Goal: Task Accomplishment & Management: Complete application form

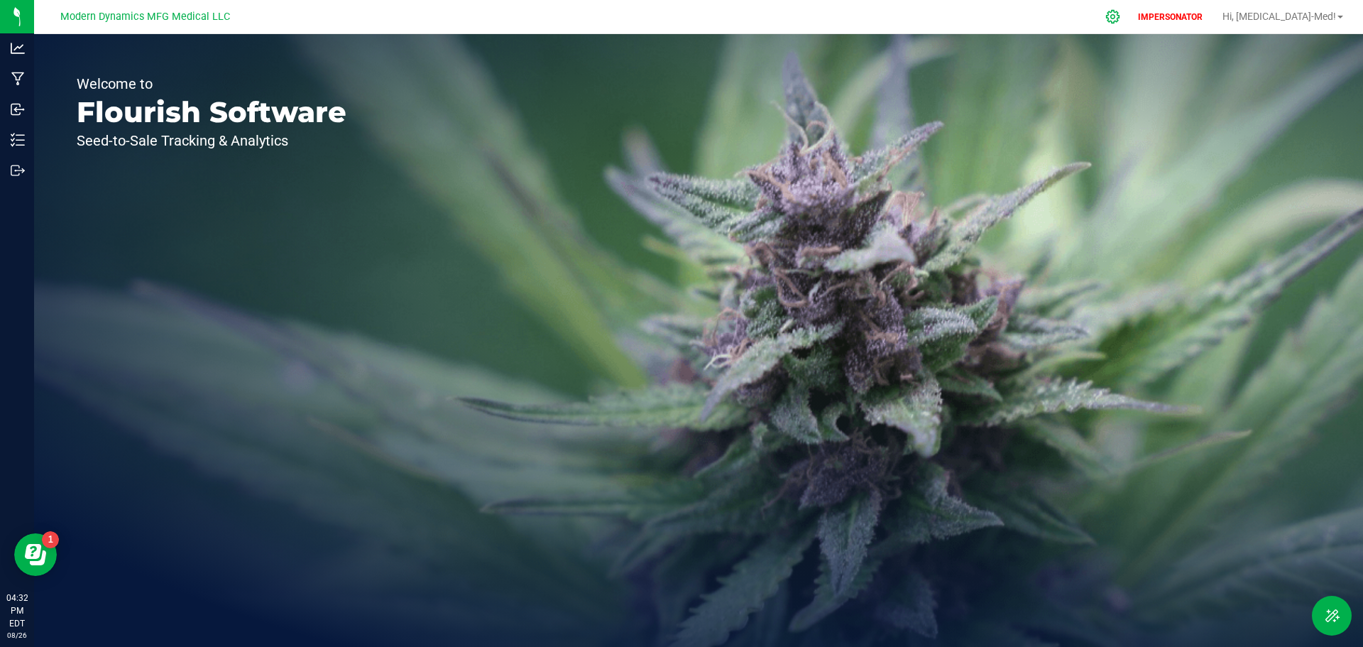
click at [1120, 20] on icon at bounding box center [1112, 16] width 15 height 15
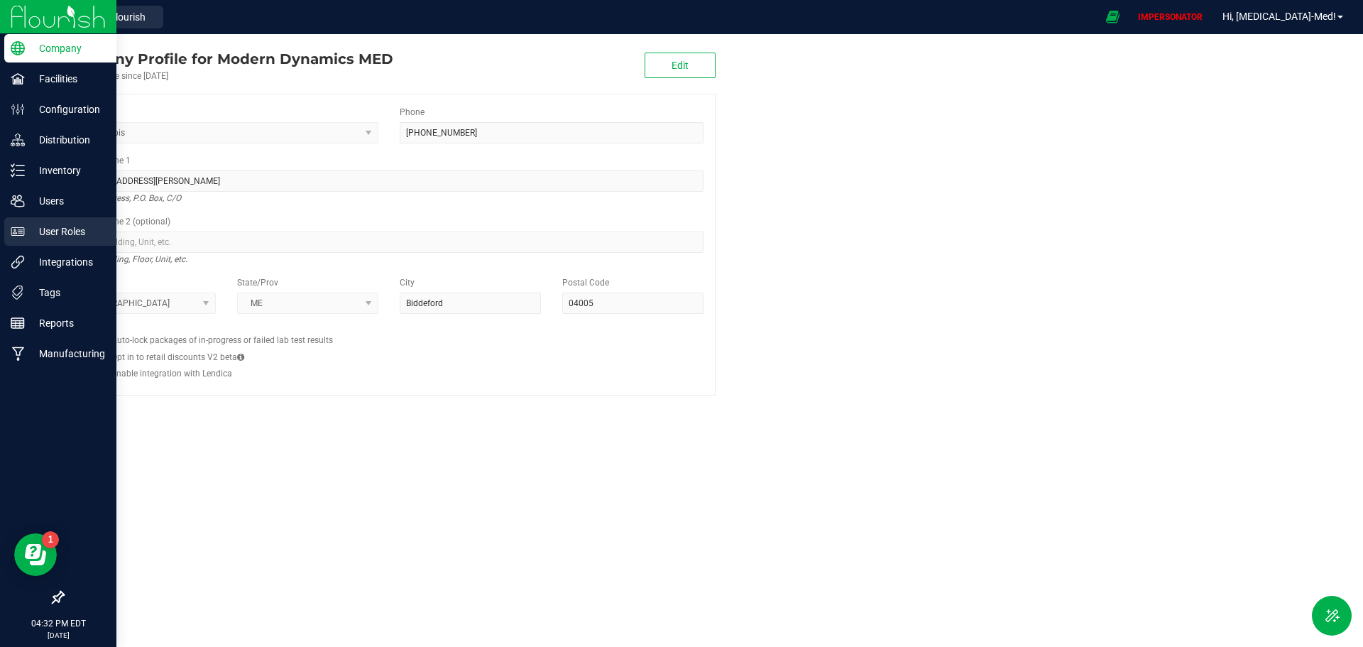
click at [55, 227] on p "User Roles" at bounding box center [67, 231] width 85 height 17
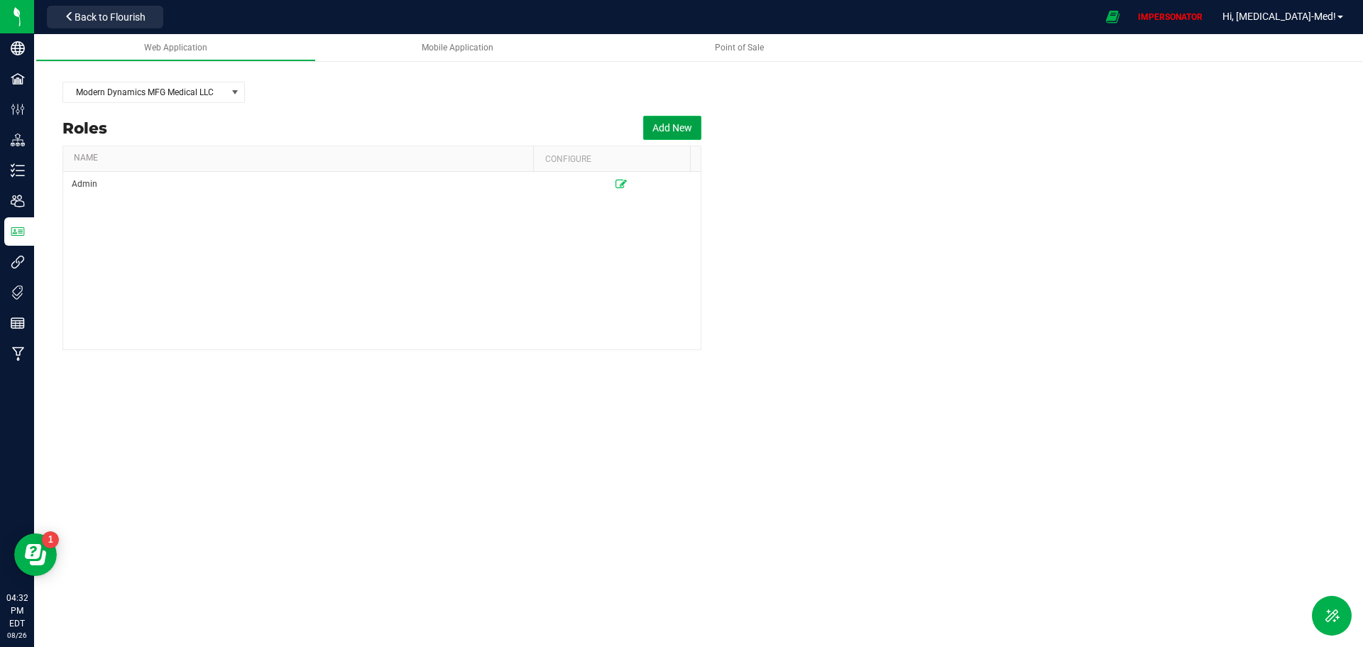
click at [681, 128] on button "Add New" at bounding box center [672, 128] width 58 height 24
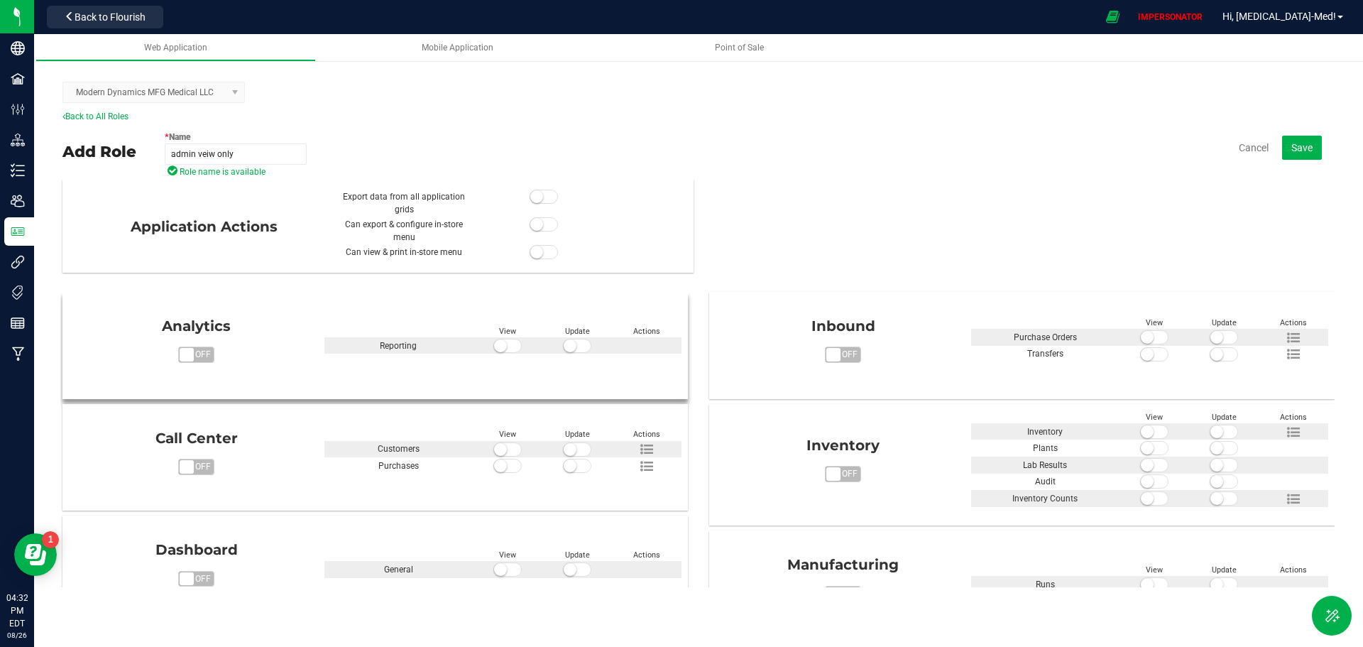
type input "admin veiw only"
click at [500, 349] on small at bounding box center [500, 345] width 13 height 13
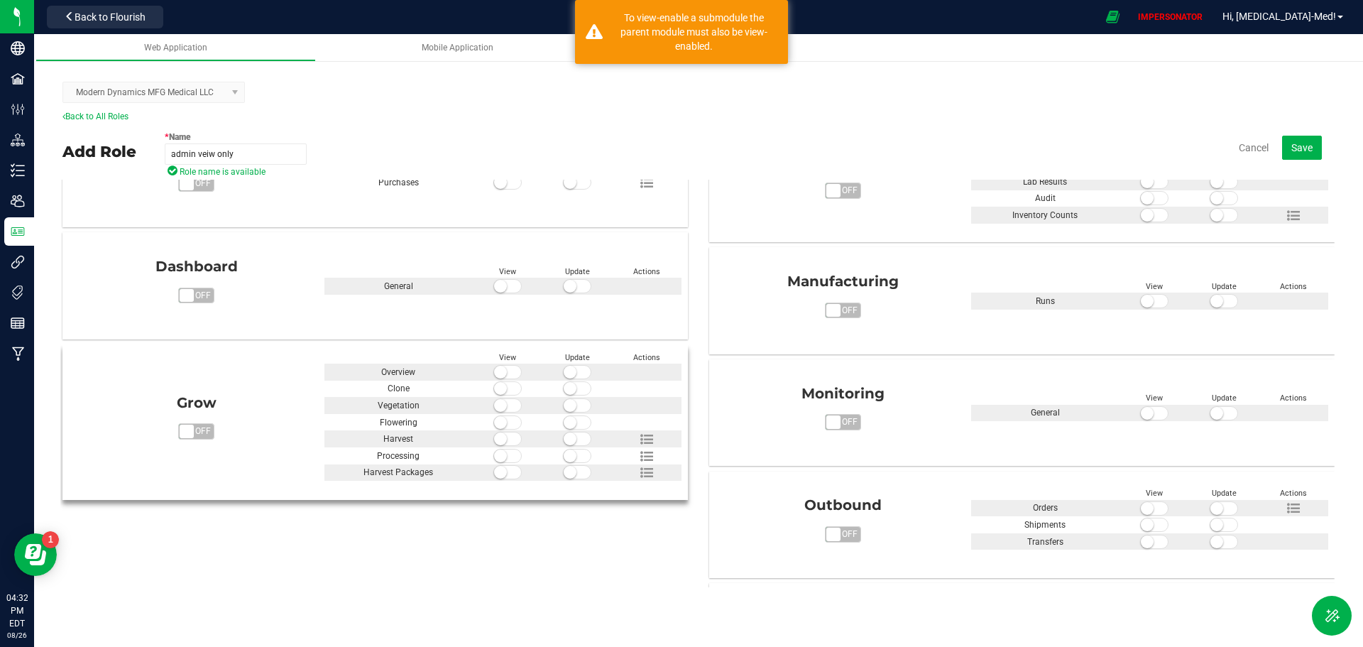
scroll to position [284, 0]
click at [502, 380] on div at bounding box center [508, 388] width 70 height 17
click at [500, 389] on small at bounding box center [500, 387] width 13 height 13
click at [498, 371] on small at bounding box center [500, 371] width 13 height 13
click at [497, 413] on div at bounding box center [508, 421] width 70 height 17
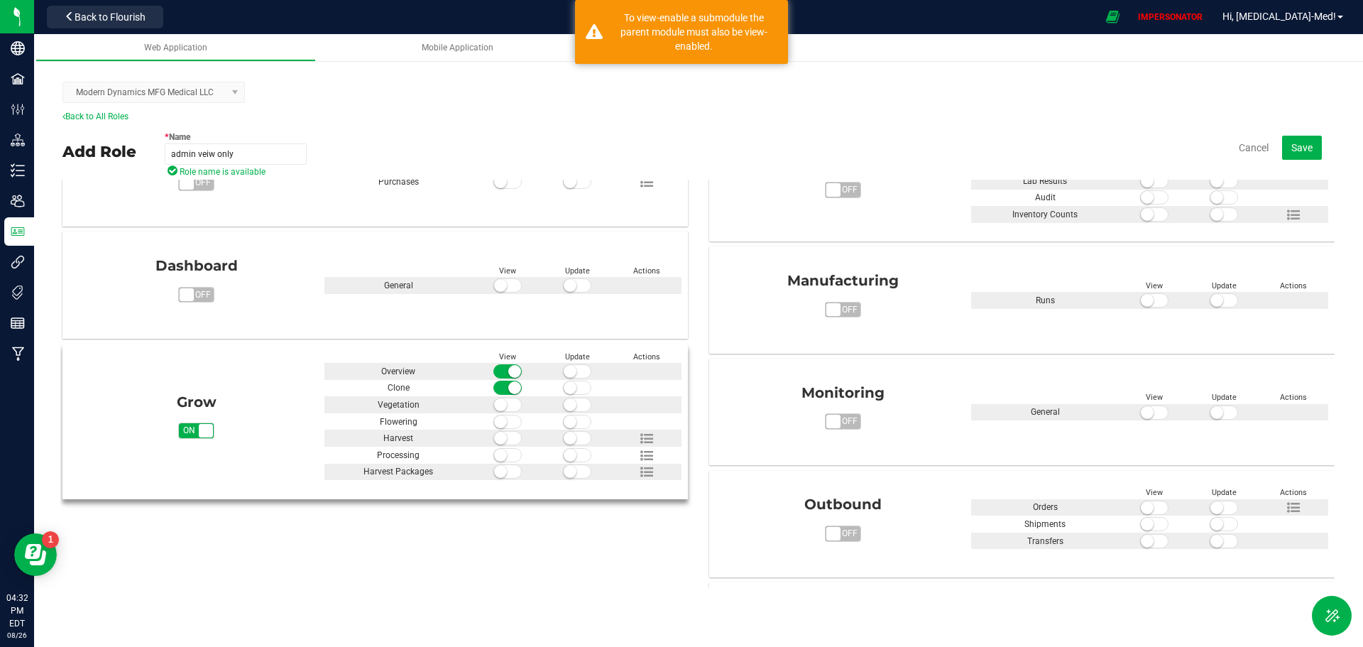
click at [498, 424] on small at bounding box center [500, 421] width 13 height 13
click at [500, 401] on small at bounding box center [500, 404] width 13 height 13
click at [497, 441] on small at bounding box center [500, 438] width 13 height 13
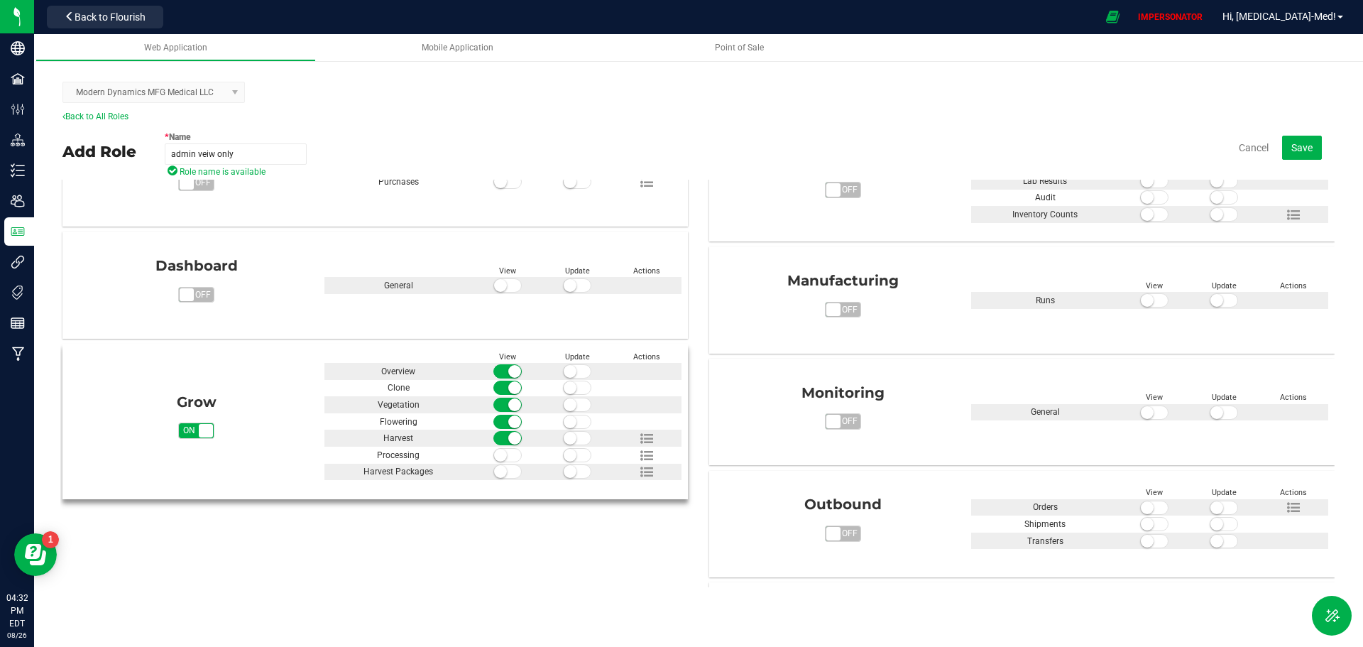
click at [500, 454] on small at bounding box center [500, 455] width 13 height 13
click at [502, 466] on span at bounding box center [507, 471] width 28 height 14
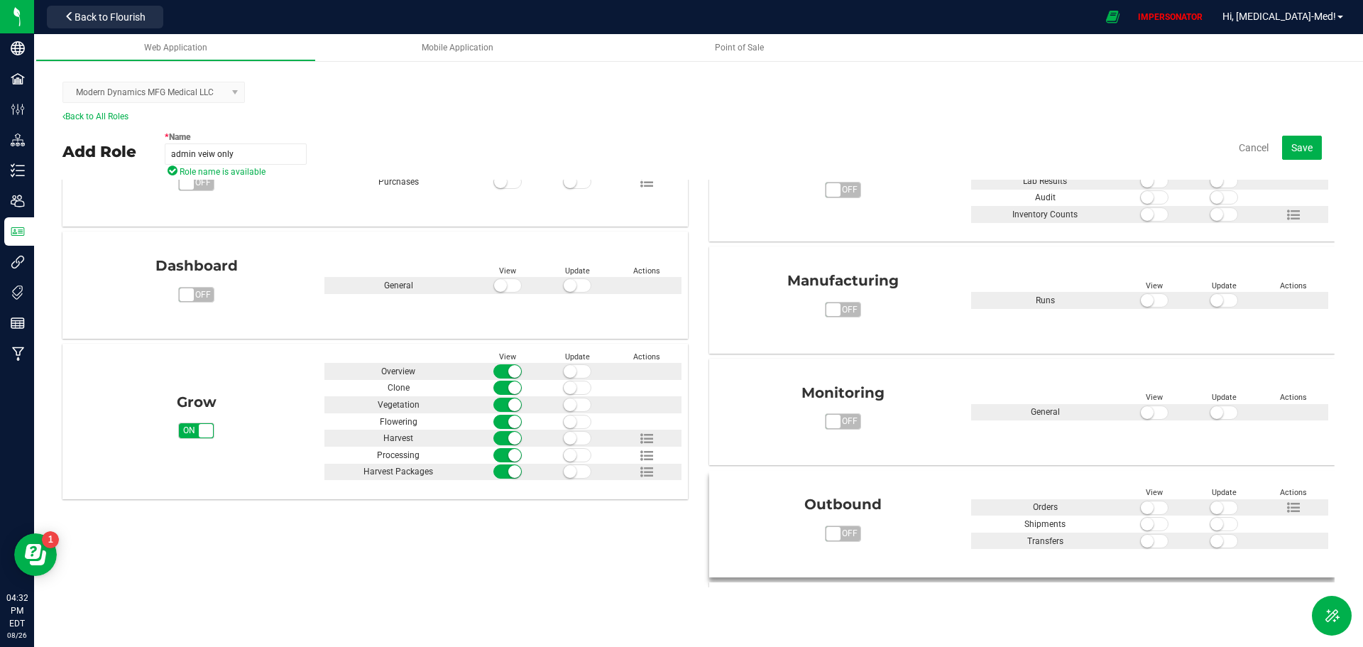
drag, startPoint x: 1147, startPoint y: 543, endPoint x: 1150, endPoint y: 527, distance: 15.9
click at [1147, 540] on span at bounding box center [1154, 541] width 28 height 14
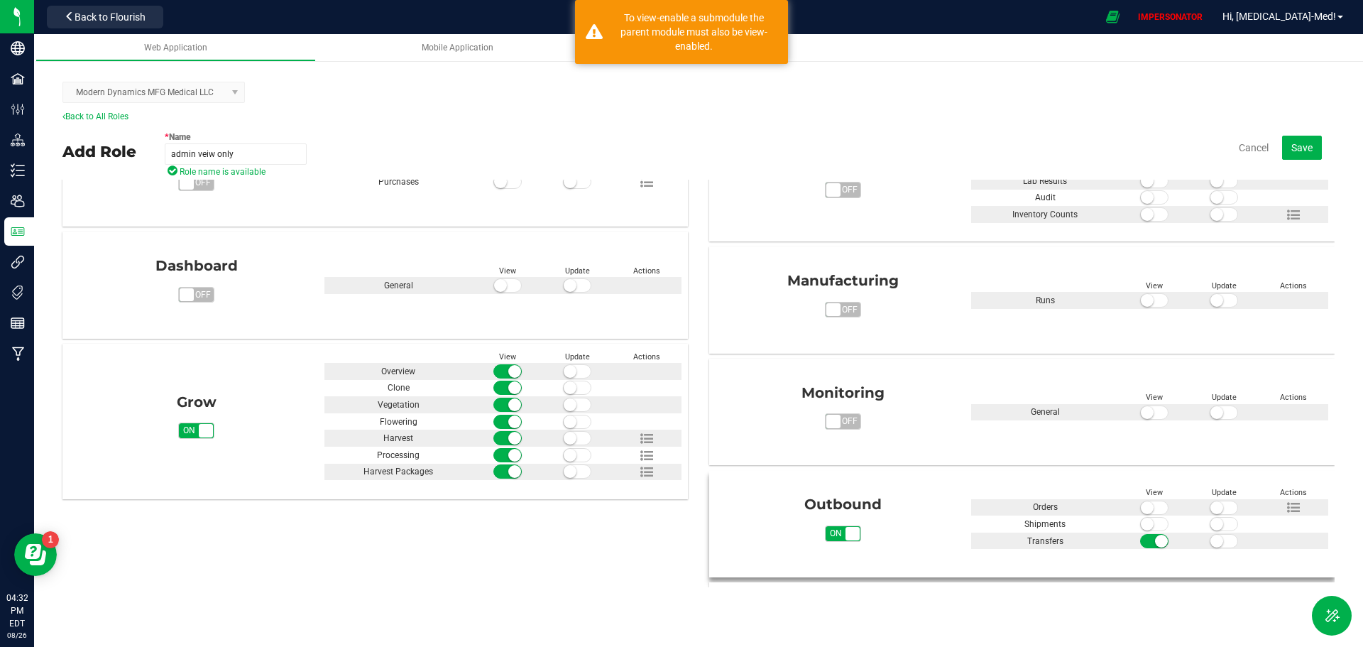
click at [1150, 527] on span at bounding box center [1154, 524] width 28 height 14
click at [1149, 505] on span at bounding box center [1154, 507] width 28 height 14
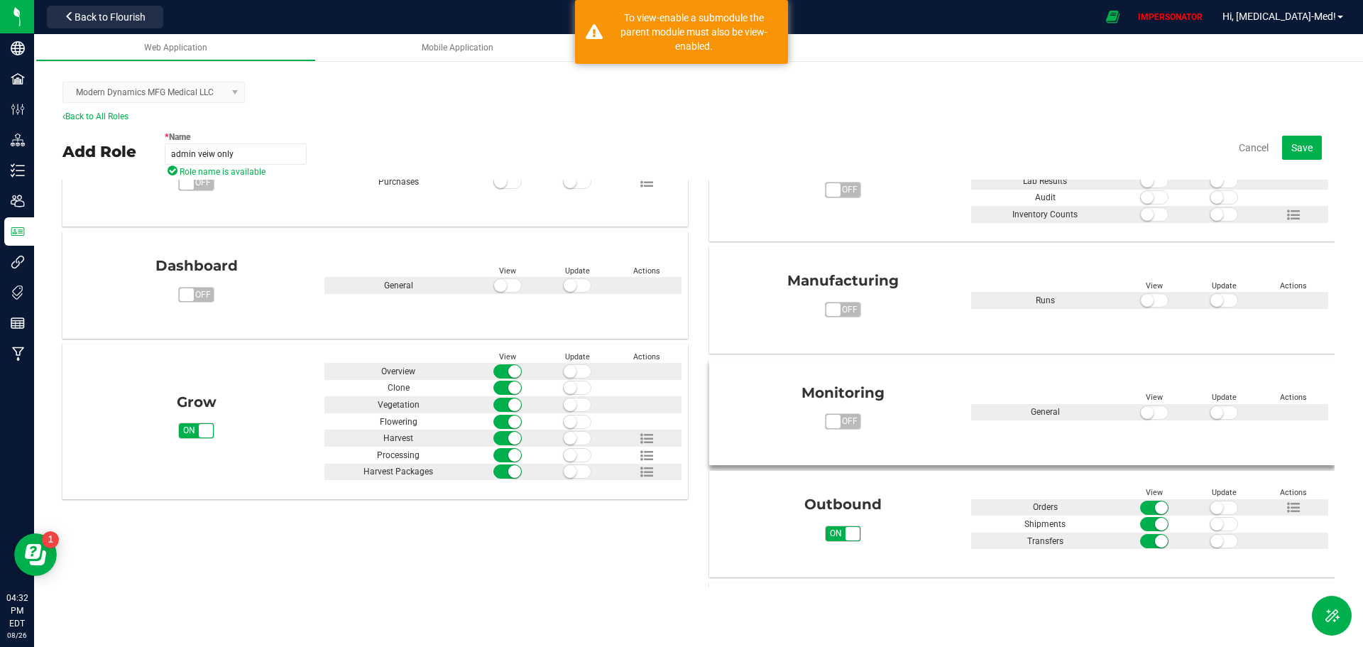
click at [1141, 417] on small at bounding box center [1147, 412] width 13 height 13
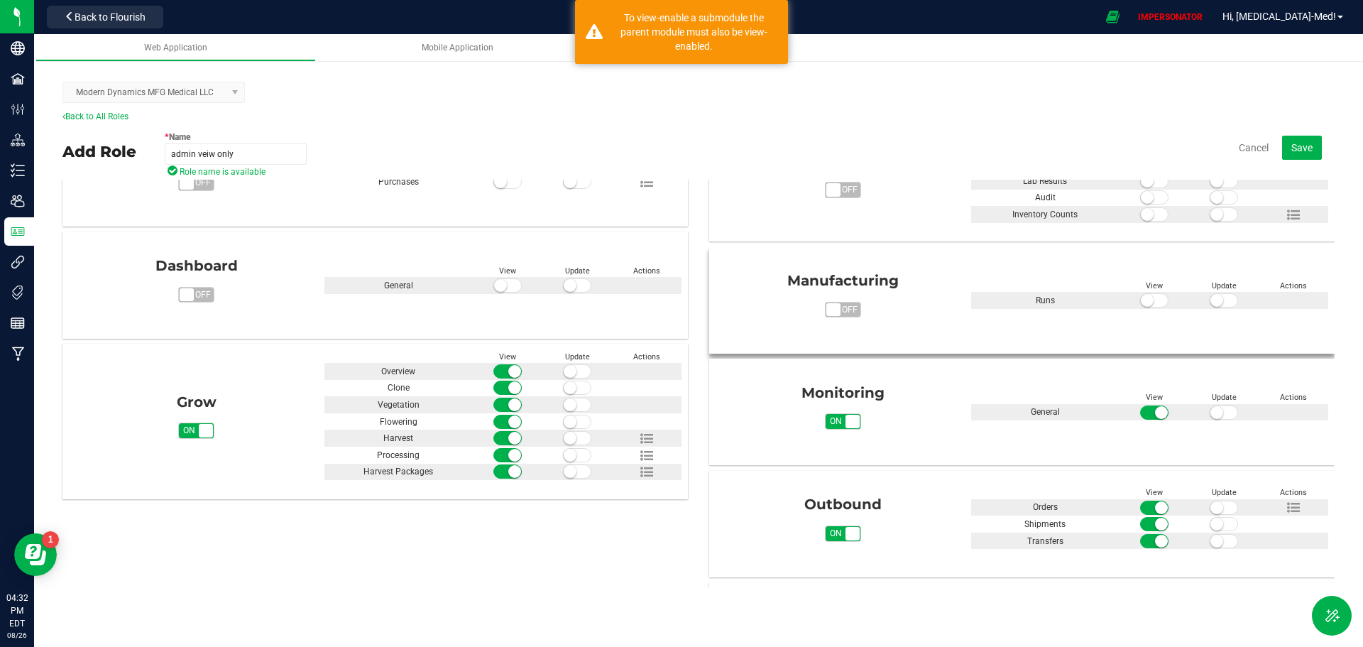
click at [1151, 302] on span at bounding box center [1154, 300] width 28 height 14
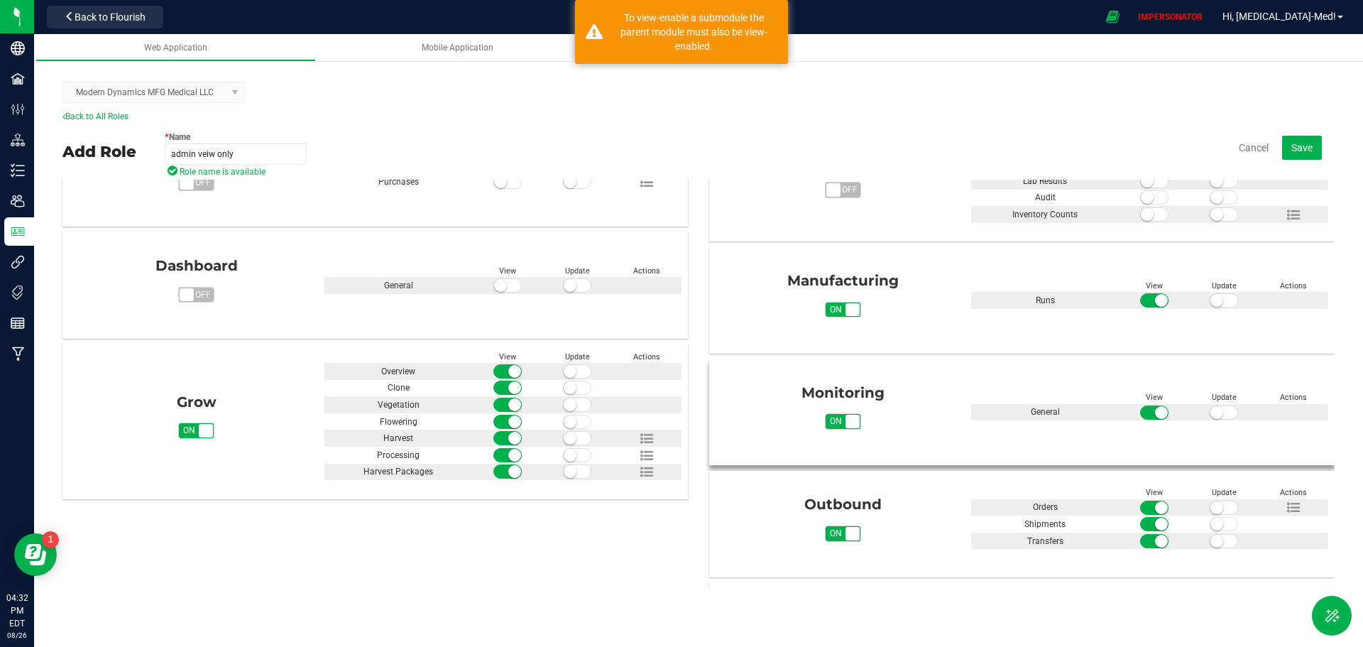
click at [1141, 409] on span at bounding box center [1154, 412] width 28 height 14
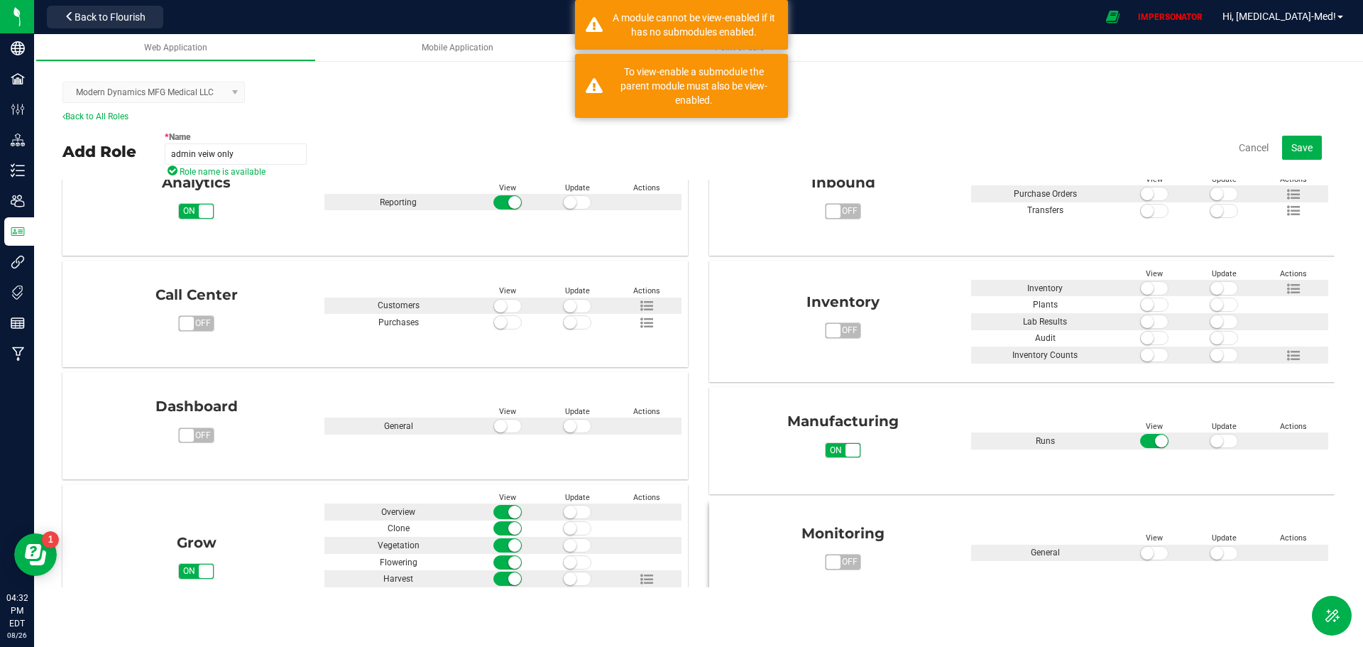
scroll to position [142, 0]
click at [1143, 353] on small at bounding box center [1147, 356] width 13 height 13
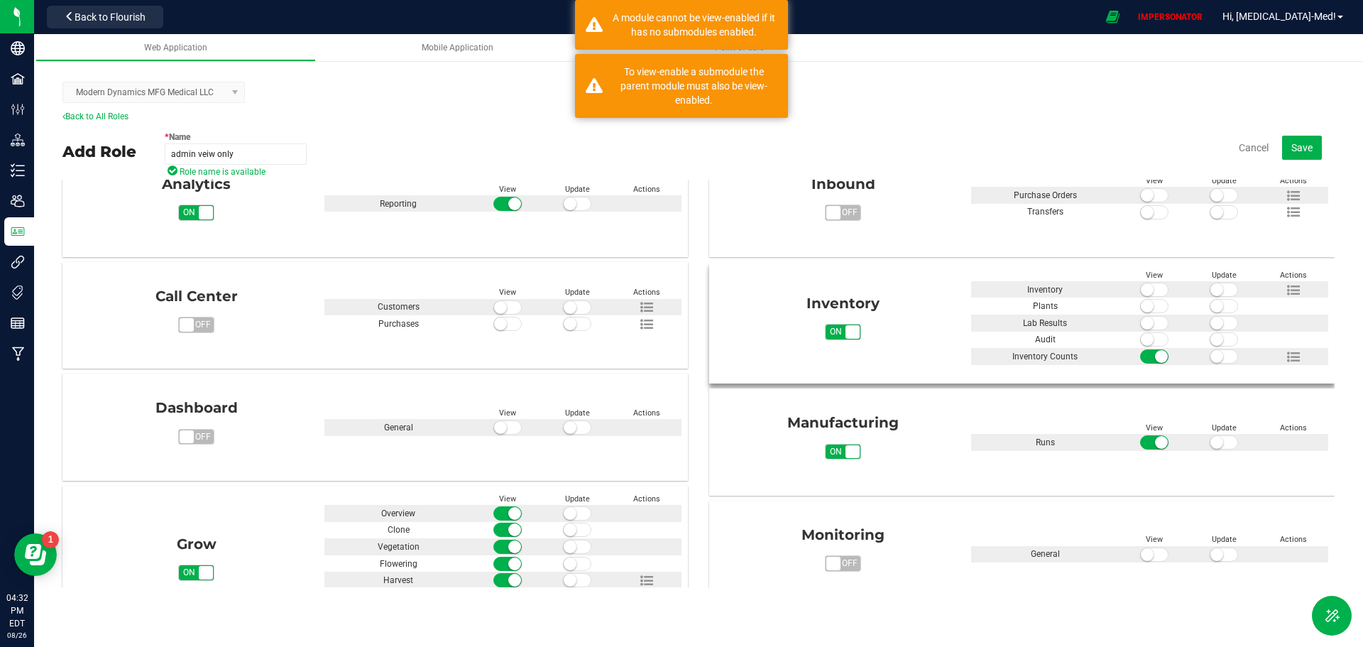
click at [1141, 334] on small at bounding box center [1147, 339] width 13 height 13
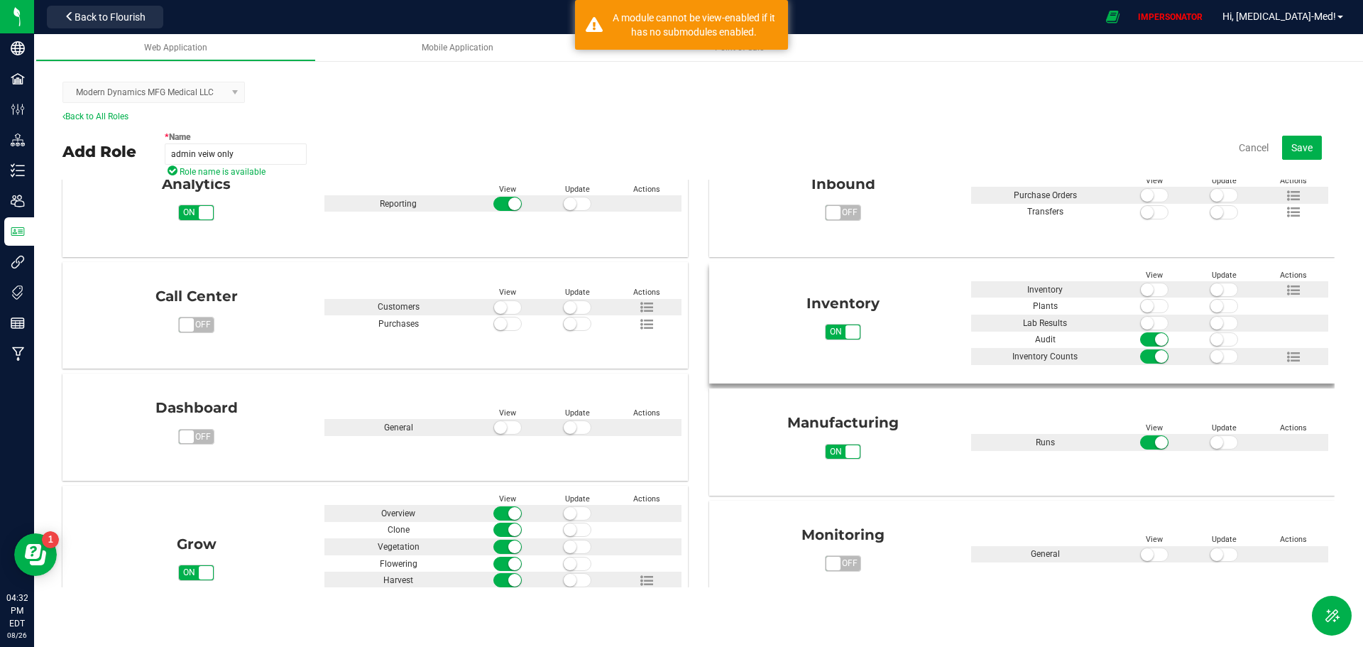
click at [1142, 323] on small at bounding box center [1147, 323] width 13 height 13
click at [1141, 307] on small at bounding box center [1147, 306] width 13 height 13
click at [1141, 291] on small at bounding box center [1147, 289] width 13 height 13
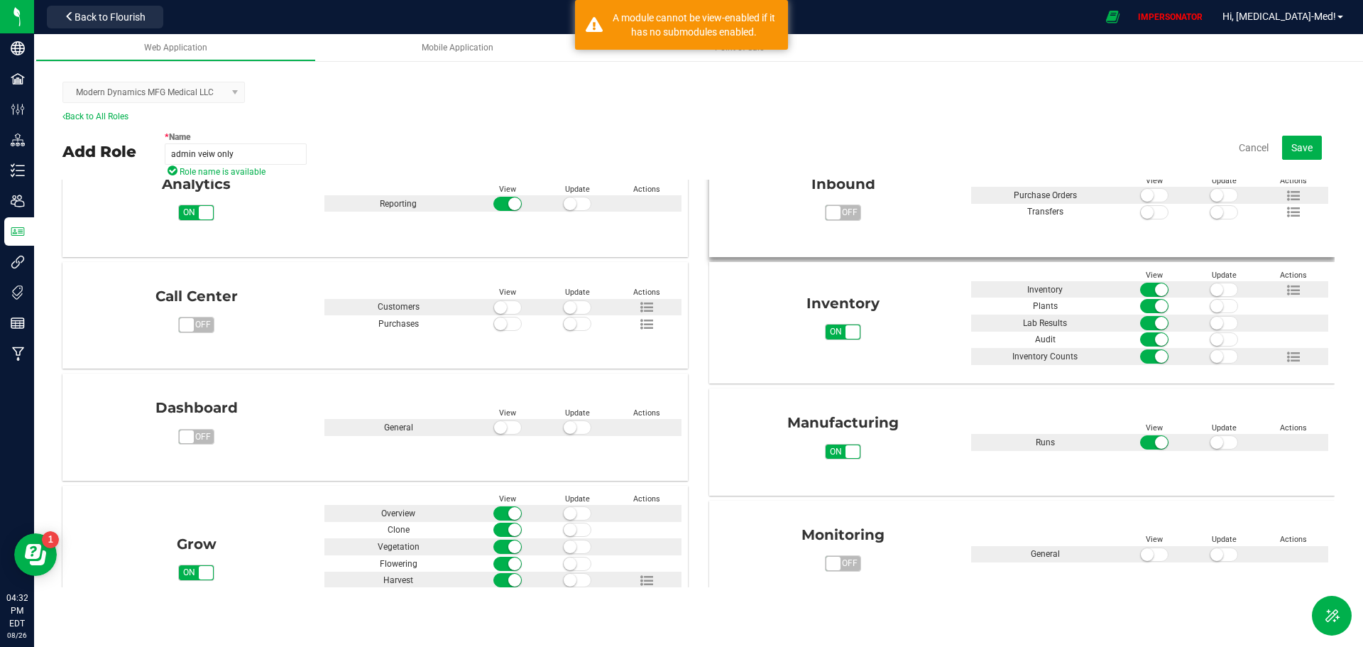
click at [1150, 209] on span at bounding box center [1154, 212] width 28 height 14
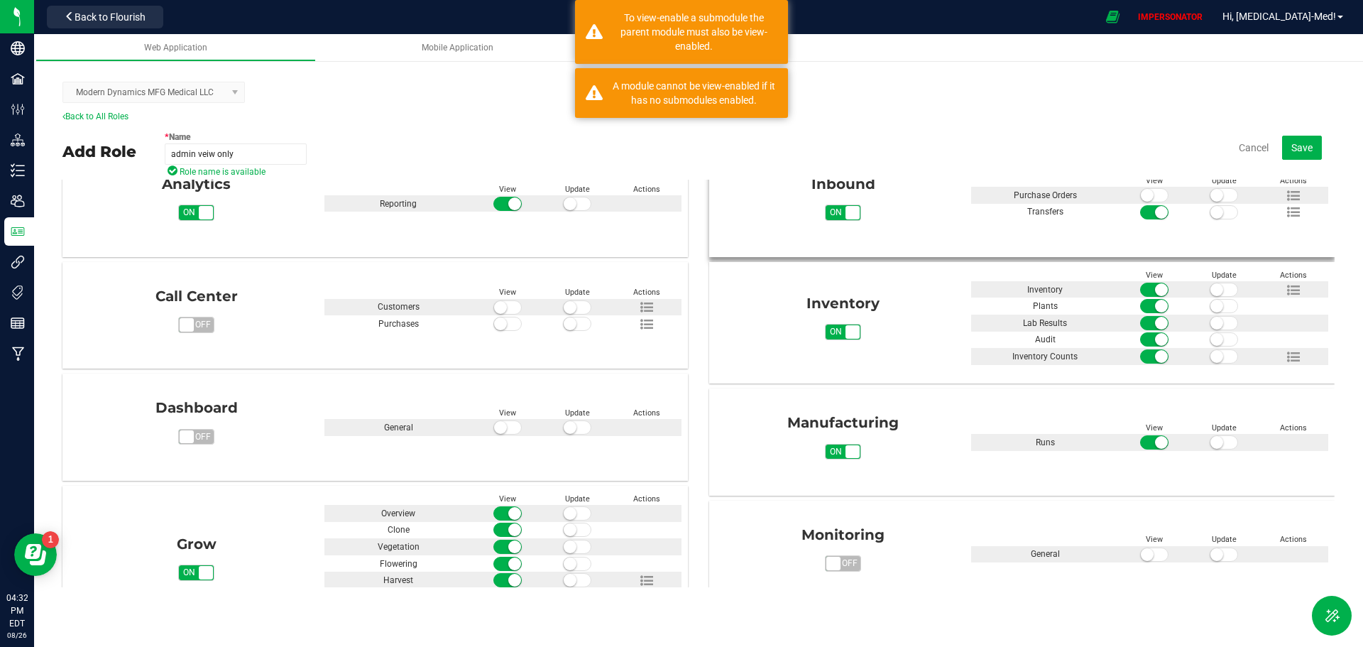
click at [1144, 190] on span at bounding box center [1154, 195] width 28 height 14
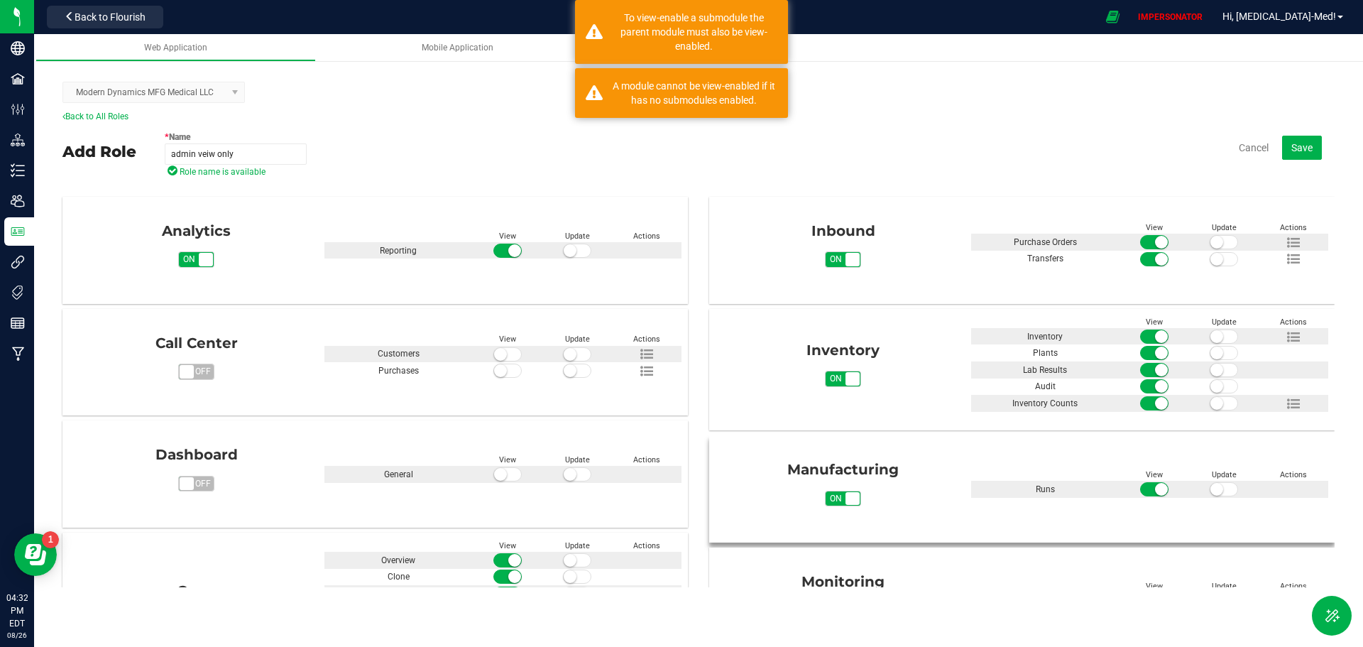
scroll to position [0, 0]
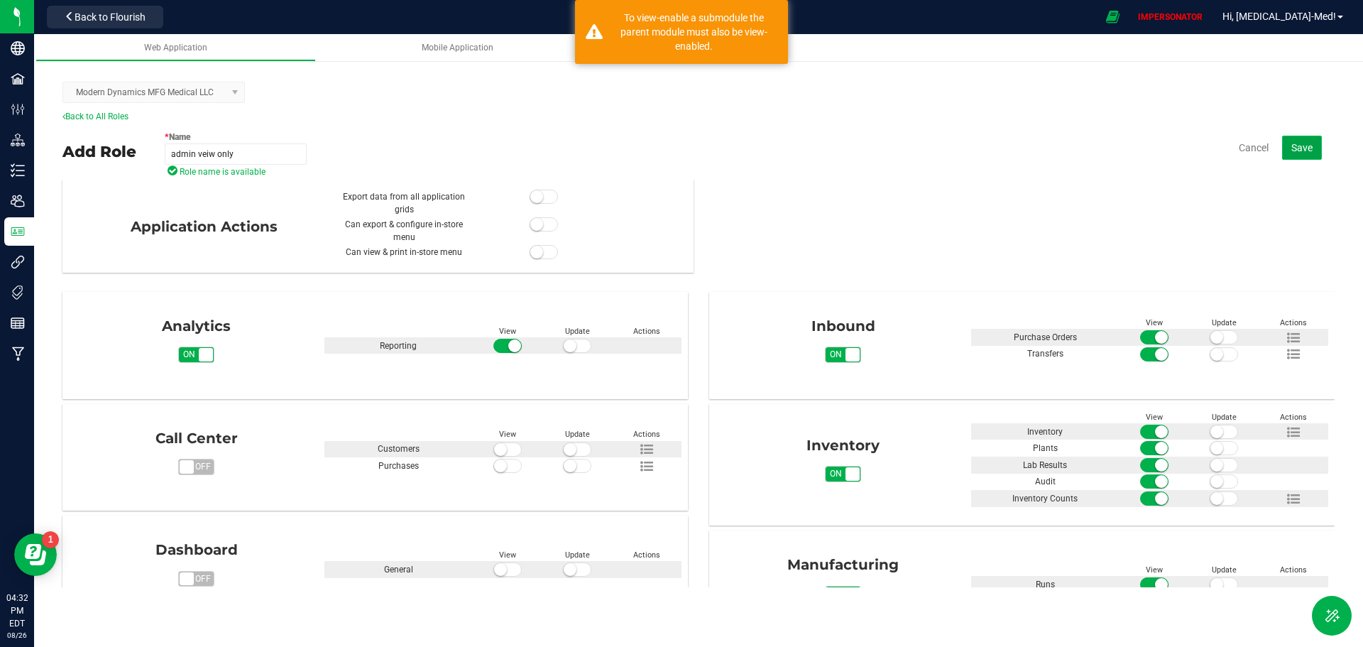
click at [1306, 155] on button "Save" at bounding box center [1302, 148] width 40 height 24
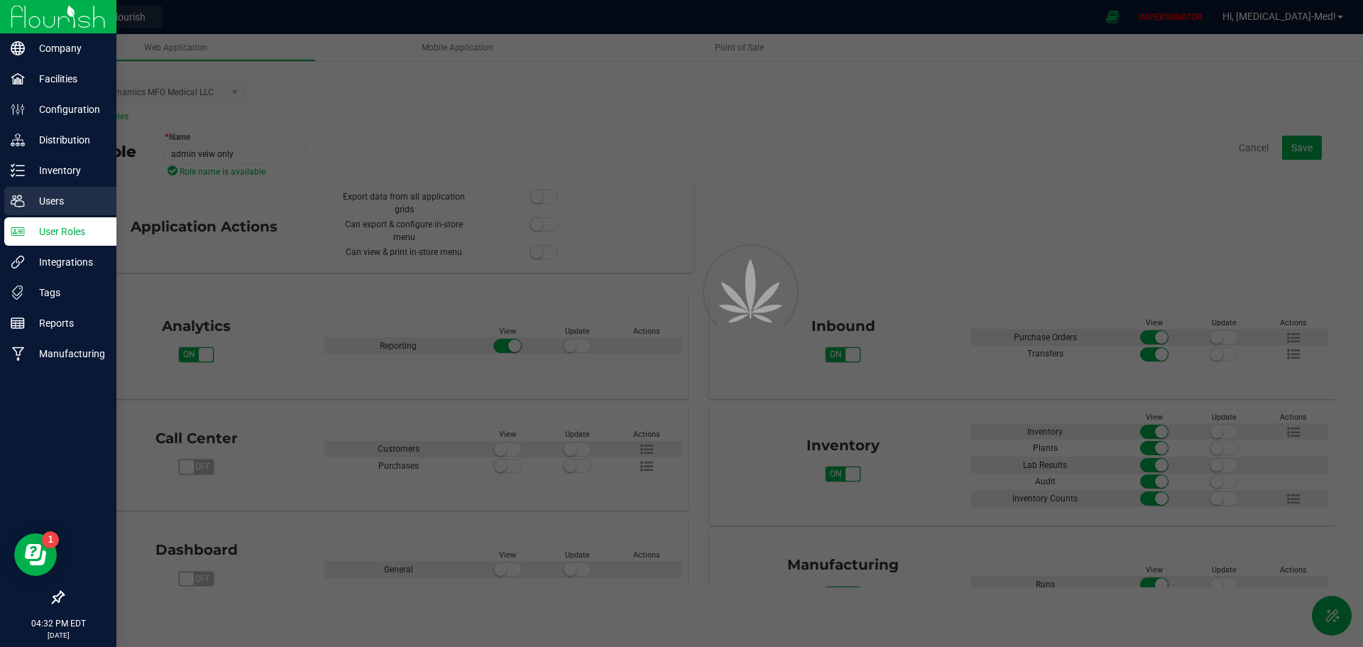
click at [55, 202] on p "Users" at bounding box center [67, 200] width 85 height 17
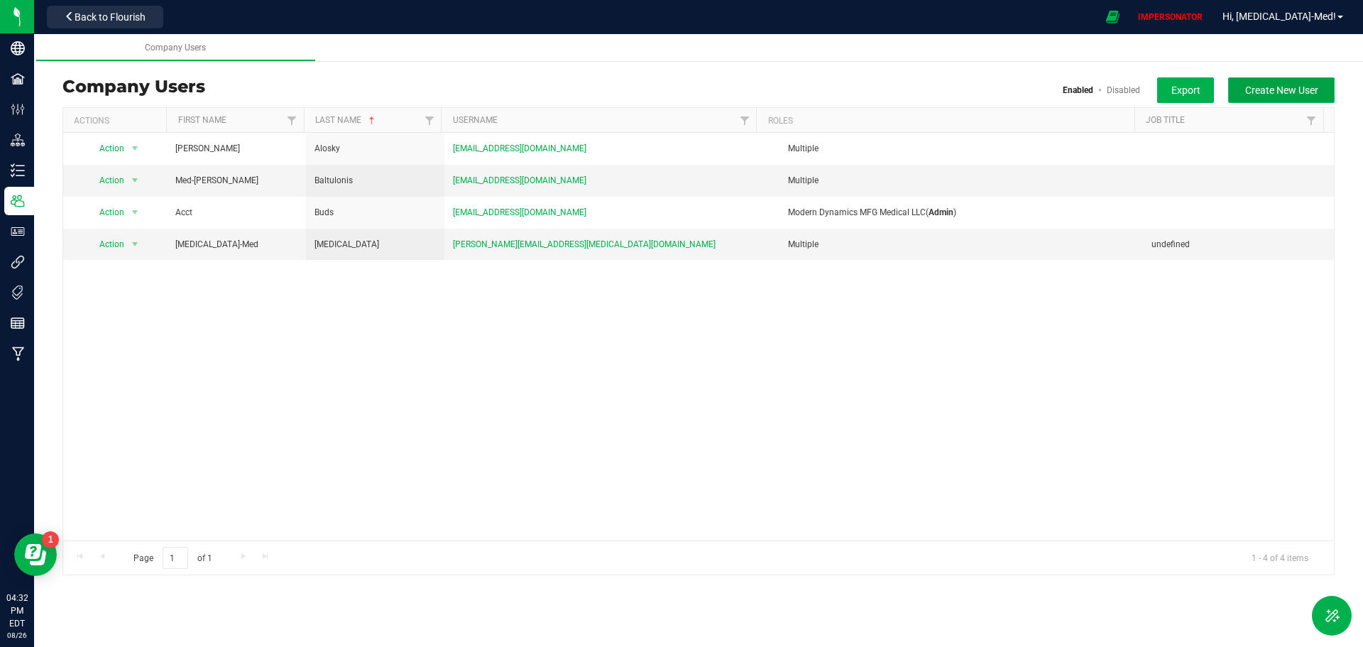
click at [1261, 89] on span "Create New User" at bounding box center [1281, 89] width 73 height 11
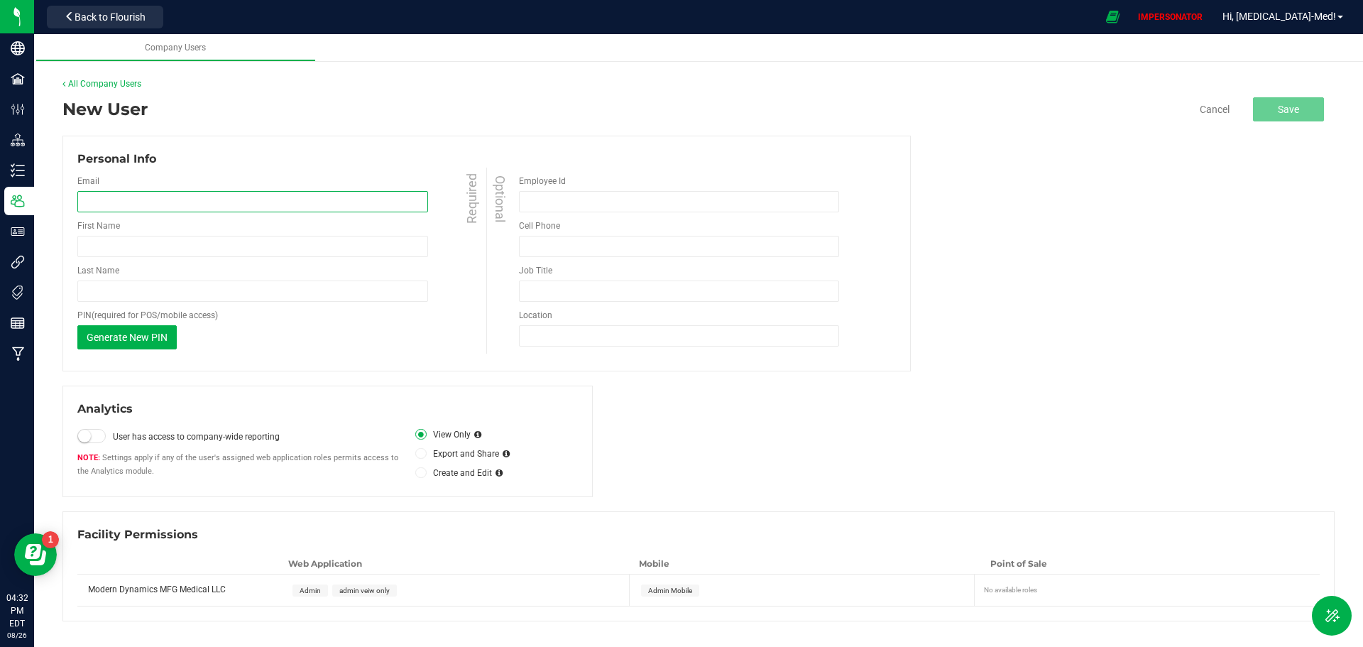
click at [175, 202] on input "email" at bounding box center [252, 201] width 351 height 21
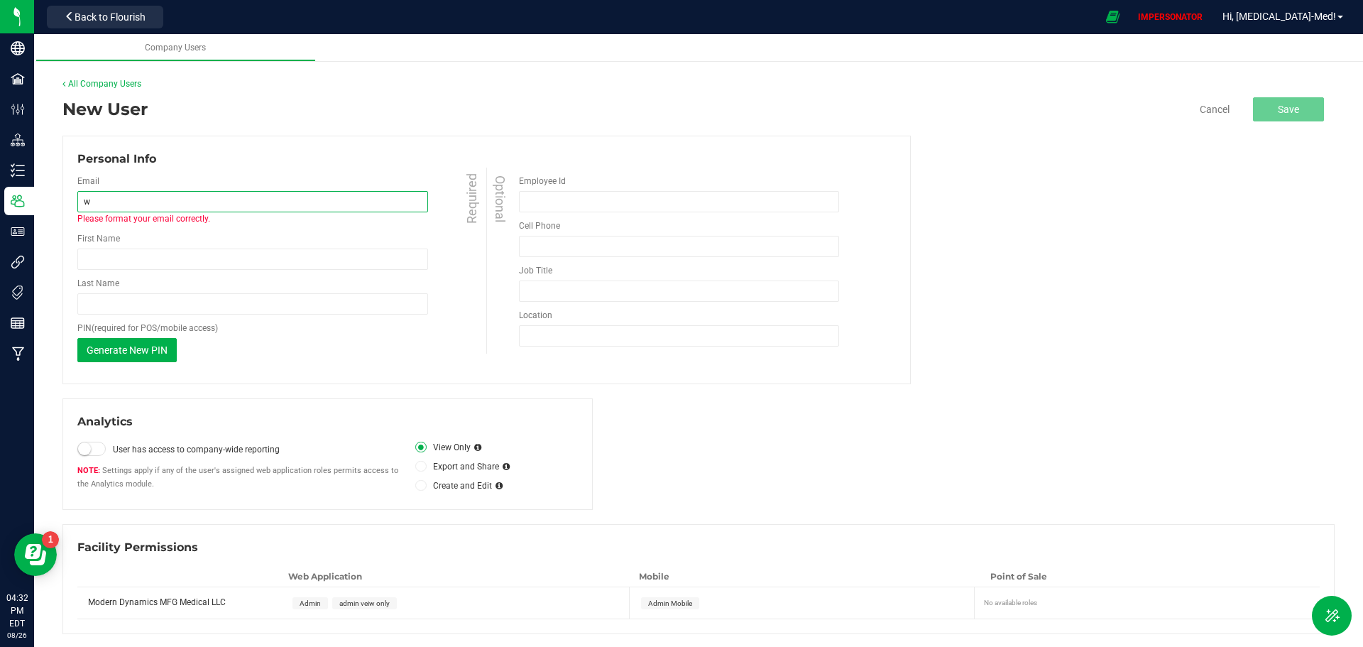
drag, startPoint x: 134, startPoint y: 204, endPoint x: 86, endPoint y: 207, distance: 48.4
click at [86, 207] on input "w" at bounding box center [252, 201] width 351 height 21
click at [111, 199] on input "william@thestarbase.com" at bounding box center [252, 201] width 351 height 21
type input "william+1@thestarbase.com"
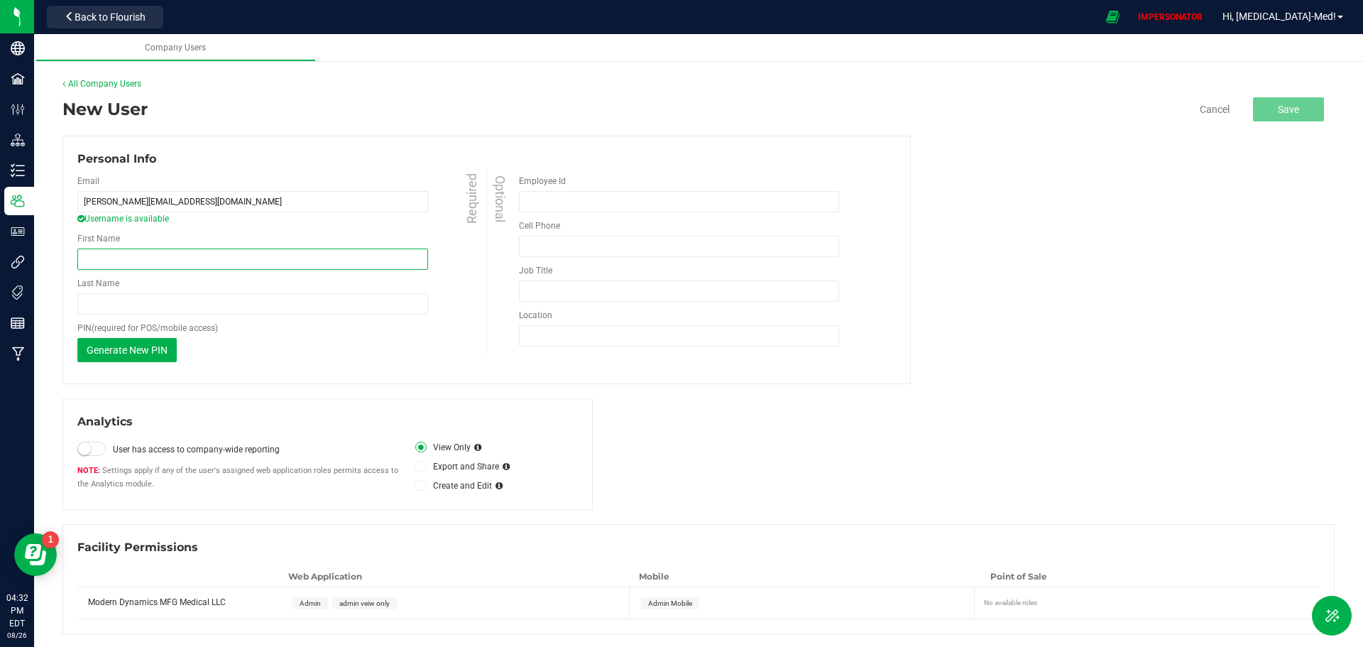
click at [126, 263] on input "First Name" at bounding box center [252, 258] width 351 height 21
type input "William"
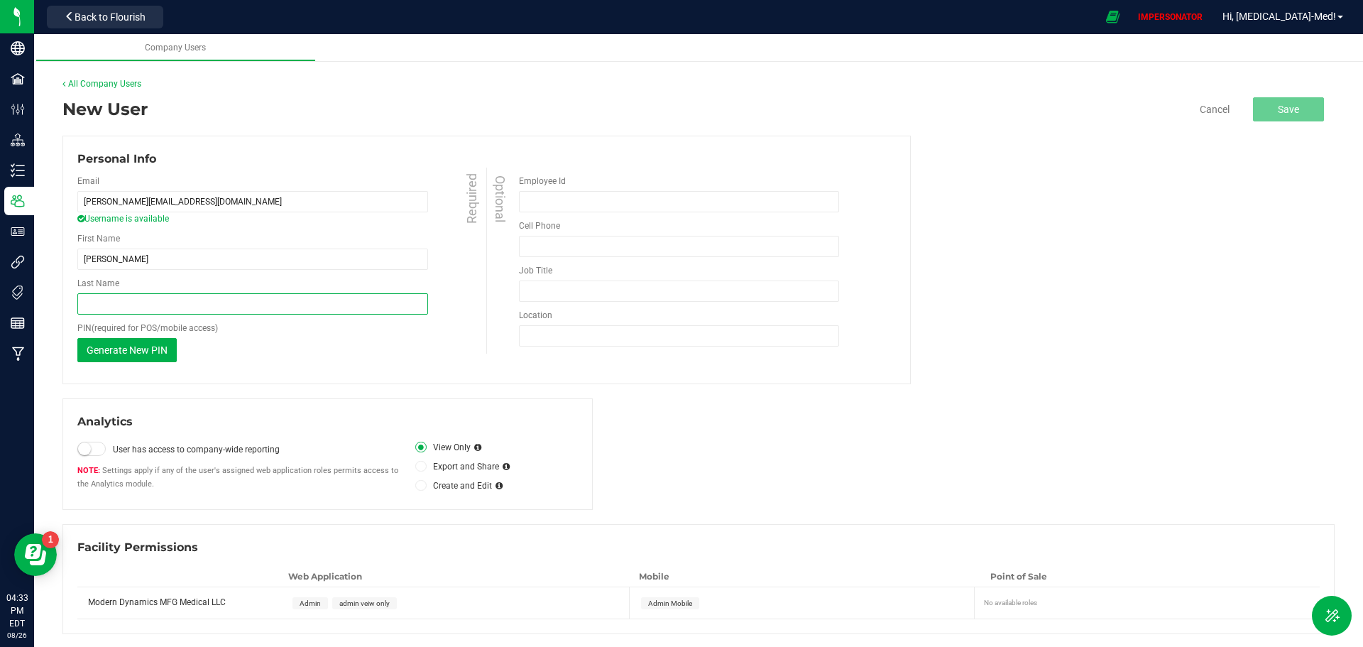
click at [89, 296] on input "Last Name" at bounding box center [252, 303] width 351 height 21
type input "Tait"
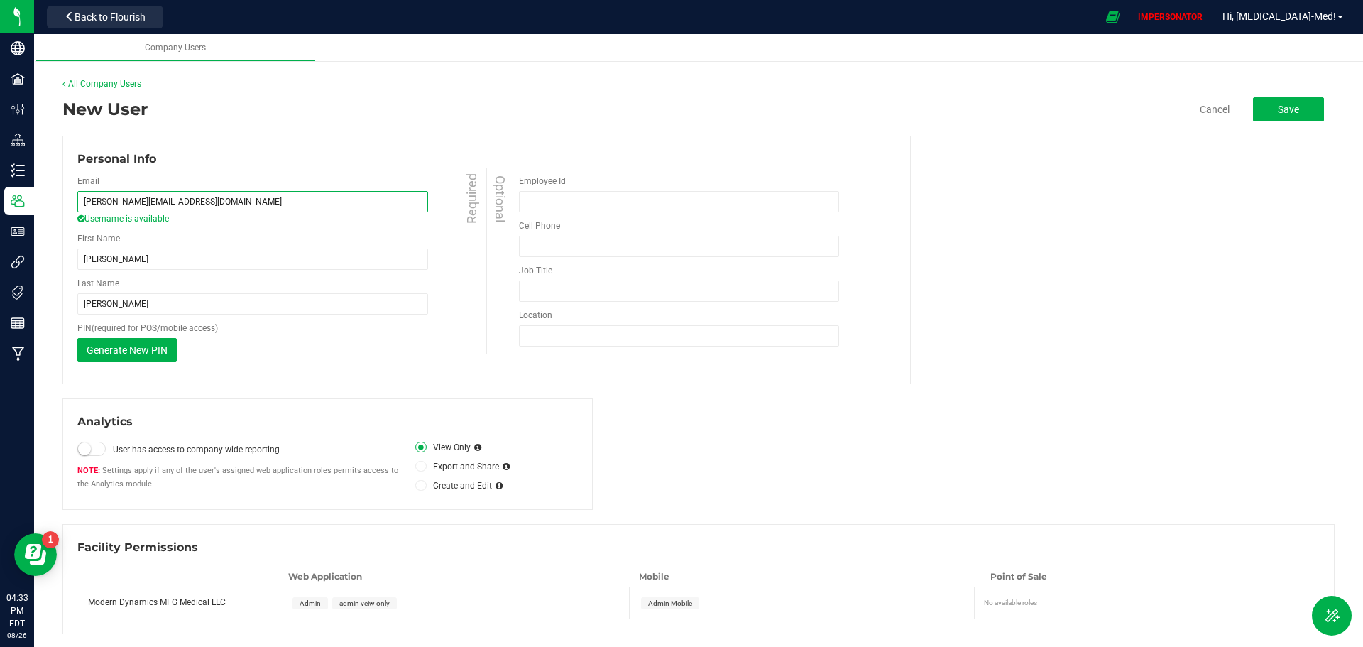
drag, startPoint x: 197, startPoint y: 203, endPoint x: 69, endPoint y: 201, distance: 128.5
click at [69, 201] on div "Personal Info Email william+1@thestarbase.com Username is available Required Fi…" at bounding box center [486, 260] width 848 height 248
click at [209, 209] on input "william+1@thestarbase.com" at bounding box center [252, 201] width 351 height 21
click at [207, 224] on span "Username is available" at bounding box center [283, 218] width 412 height 13
drag, startPoint x: 206, startPoint y: 205, endPoint x: 83, endPoint y: 208, distance: 122.8
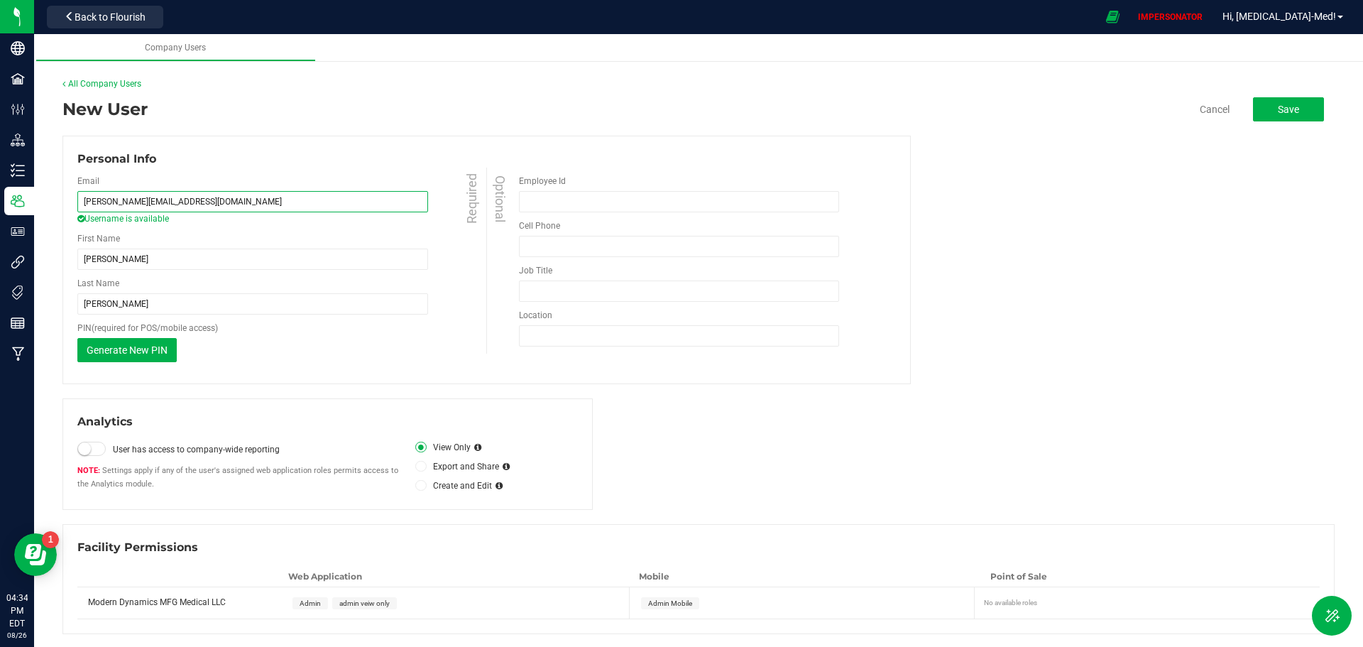
click at [83, 208] on input "william+1@thestarbase.com" at bounding box center [252, 201] width 351 height 21
click at [374, 600] on span "admin veiw only" at bounding box center [364, 603] width 50 height 8
click at [1294, 109] on button "Save" at bounding box center [1288, 109] width 71 height 24
